Goal: Information Seeking & Learning: Learn about a topic

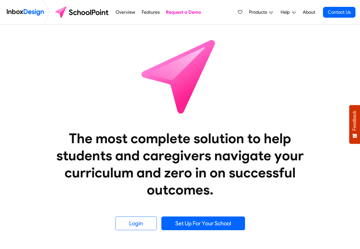
click at [262, 13] on span "Products" at bounding box center [259, 12] width 20 height 7
click at [262, 12] on span "Products" at bounding box center [259, 12] width 20 height 7
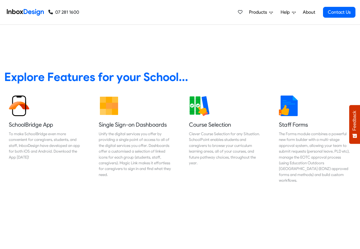
scroll to position [205, 0]
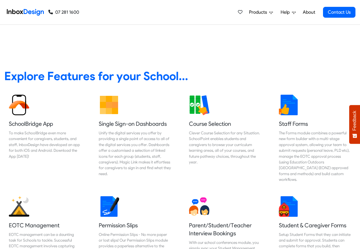
click at [251, 13] on span "Products" at bounding box center [259, 12] width 20 height 7
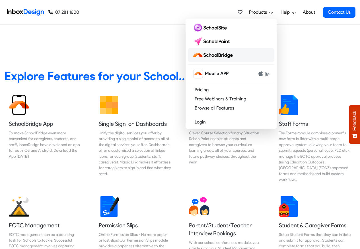
click at [222, 54] on img at bounding box center [214, 54] width 43 height 9
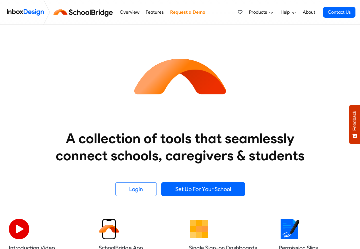
click at [261, 13] on span "Products" at bounding box center [259, 12] width 20 height 7
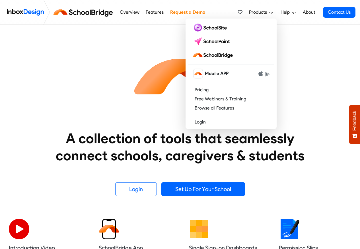
click at [357, 7] on nav "Overview Features Request a Demo Products Mobile APP Pricing Free Webinars & Tr…" at bounding box center [180, 12] width 360 height 25
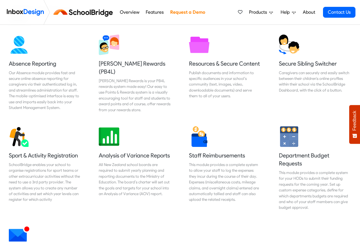
scroll to position [273, 0]
